Goal: Navigation & Orientation: Find specific page/section

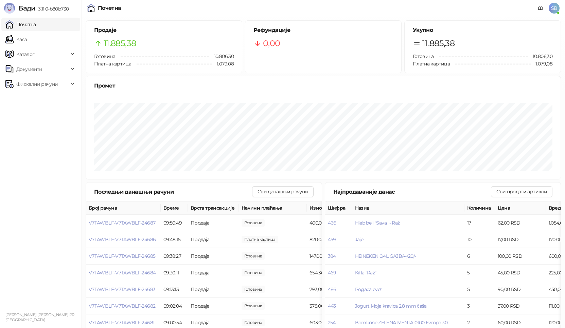
click at [27, 33] on link "Каса" at bounding box center [15, 40] width 21 height 14
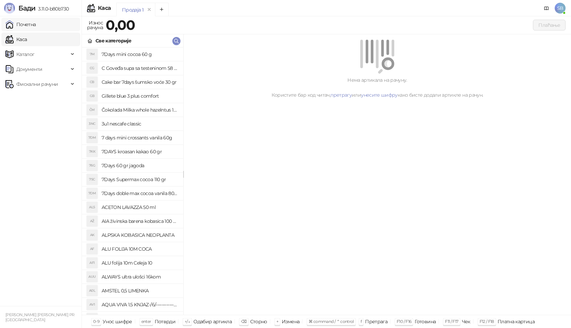
click at [32, 28] on link "Почетна" at bounding box center [20, 25] width 31 height 14
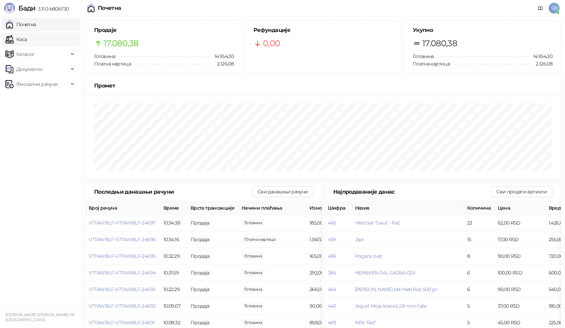
drag, startPoint x: 27, startPoint y: 29, endPoint x: 29, endPoint y: 44, distance: 15.4
click at [28, 30] on link "Почетна" at bounding box center [20, 25] width 31 height 14
click at [27, 44] on link "Каса" at bounding box center [15, 40] width 21 height 14
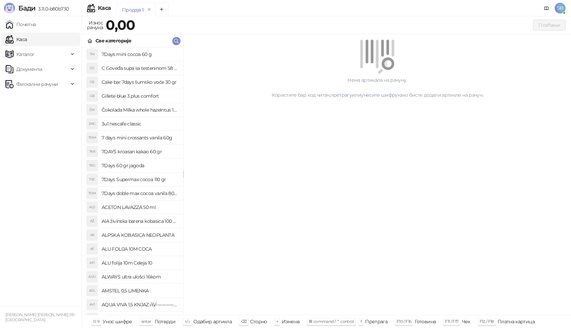
click at [27, 33] on link "Каса" at bounding box center [15, 40] width 21 height 14
click at [32, 30] on link "Почетна" at bounding box center [20, 25] width 31 height 14
